Goal: Task Accomplishment & Management: Manage account settings

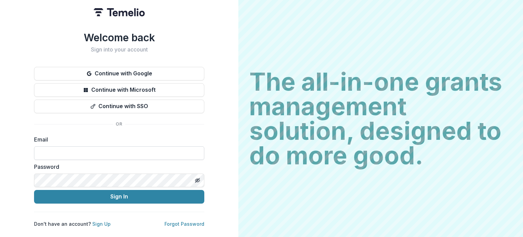
click at [116, 151] on input at bounding box center [119, 153] width 170 height 14
paste input "**********"
type input "**********"
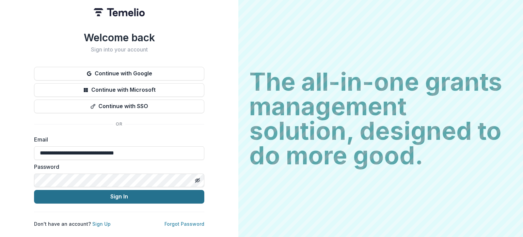
click at [132, 192] on button "Sign In" at bounding box center [119, 197] width 170 height 14
